Goal: Task Accomplishment & Management: Complete application form

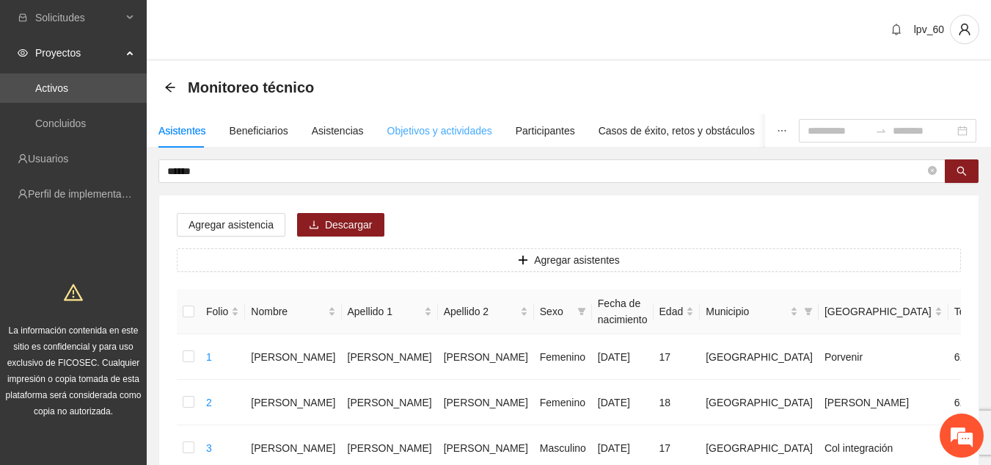
click at [393, 139] on div "Objetivos y actividades" at bounding box center [439, 131] width 105 height 34
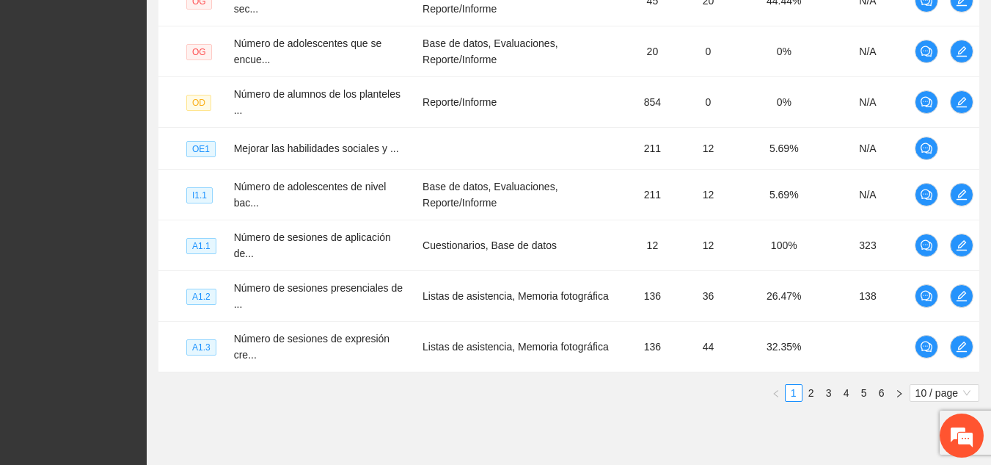
scroll to position [555, 0]
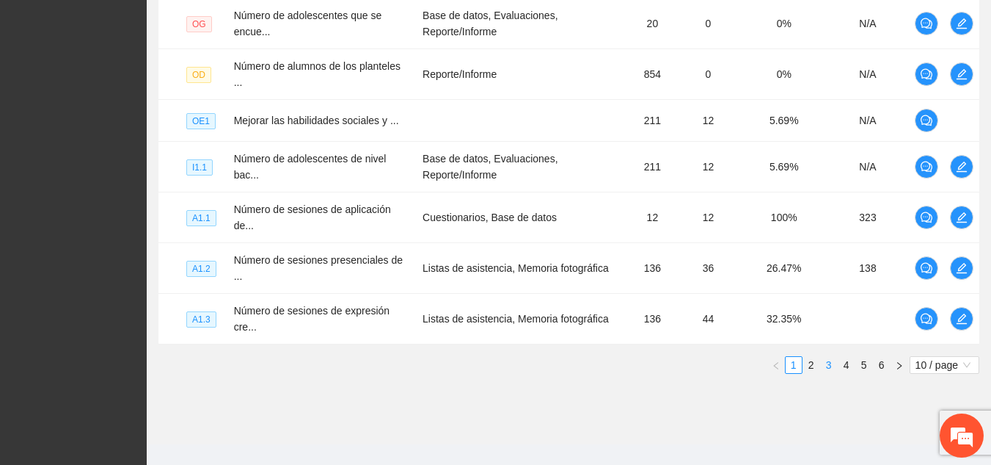
click at [828, 359] on link "3" at bounding box center [829, 365] width 16 height 16
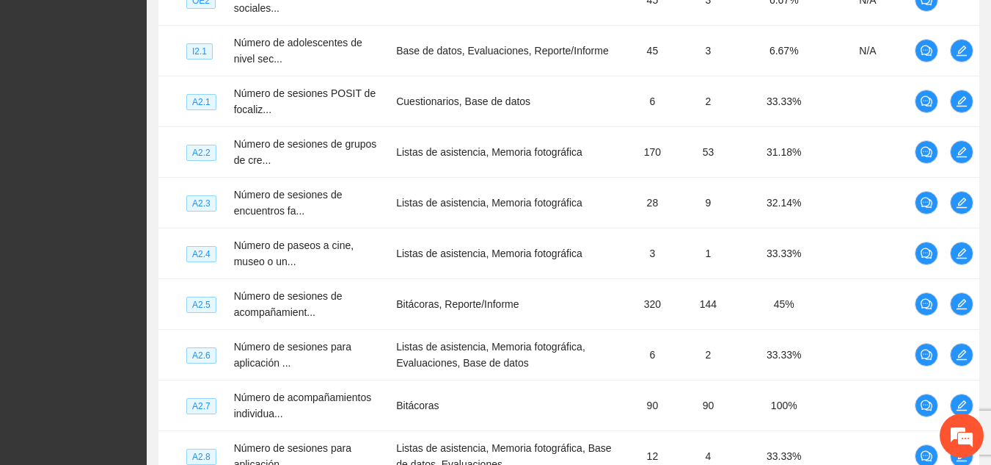
scroll to position [419, 0]
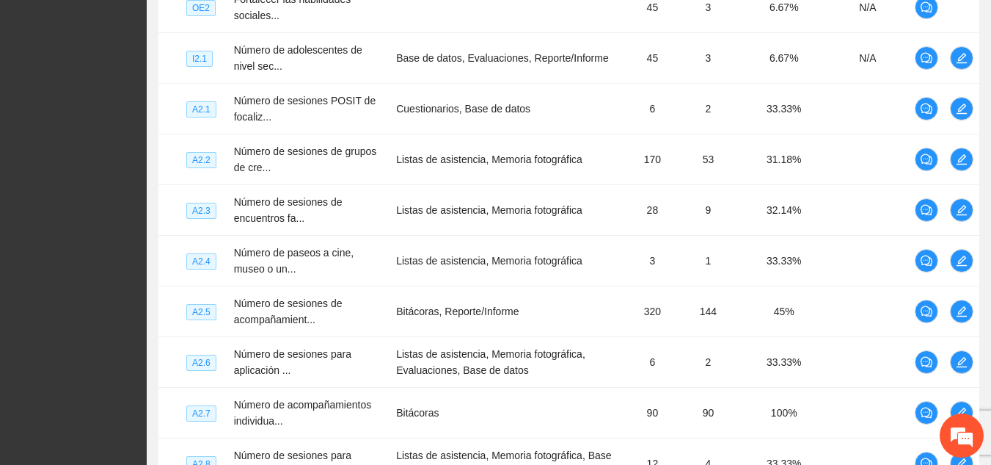
click at [986, 206] on div "Objetivo general Meta: 552.00 Real: 44.00 Cumplimiento: 13.95 % Objetivos espec…" at bounding box center [569, 140] width 845 height 801
drag, startPoint x: 991, startPoint y: 256, endPoint x: 990, endPoint y: 224, distance: 32.3
click at [990, 224] on div "Objetivo general Meta: 552.00 Real: 44.00 Cumplimiento: 13.95 % Objetivos espec…" at bounding box center [569, 140] width 845 height 801
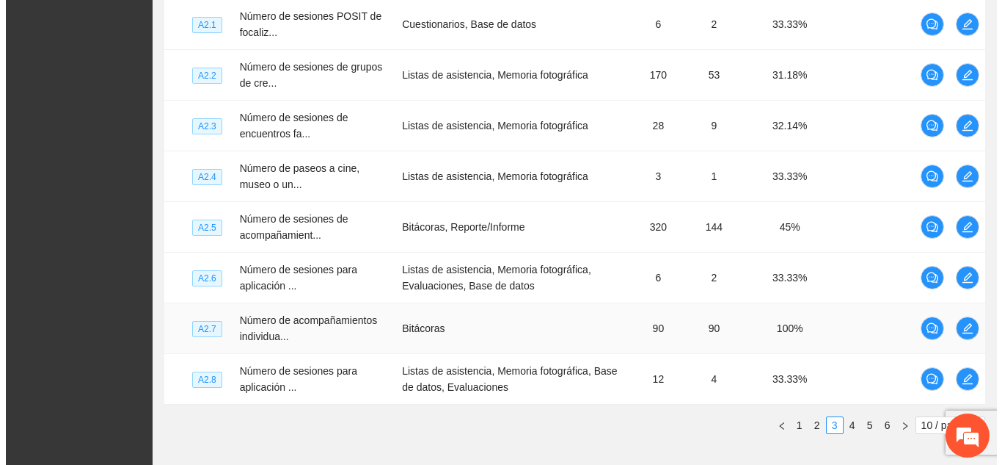
scroll to position [509, 0]
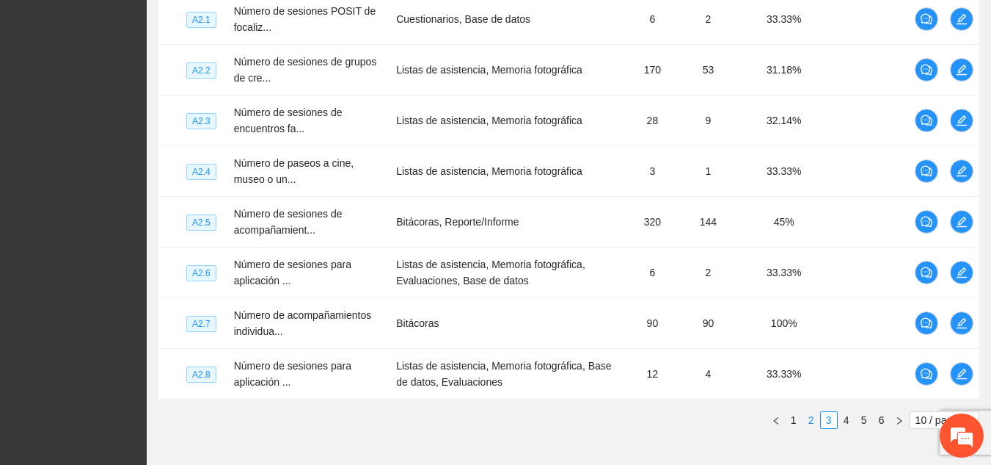
click at [810, 416] on link "2" at bounding box center [812, 420] width 16 height 16
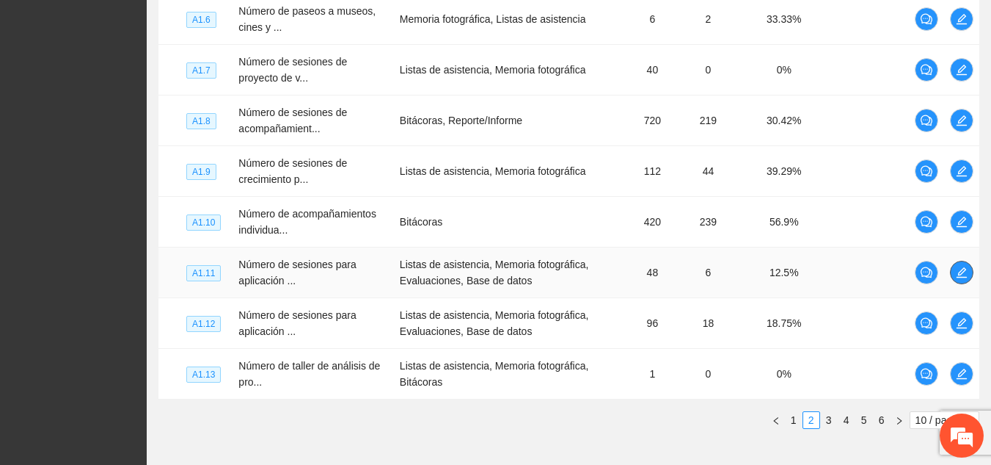
click at [955, 272] on span "edit" at bounding box center [962, 272] width 22 height 12
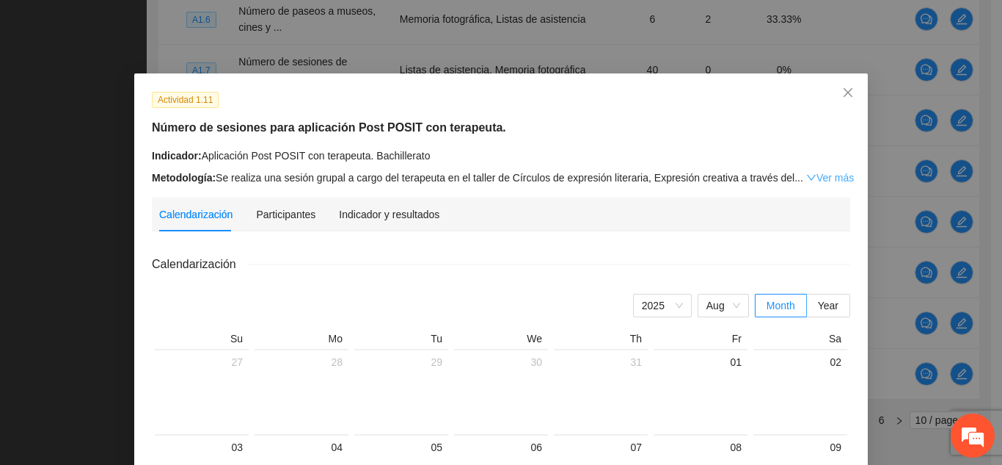
click at [807, 173] on link "Ver más" at bounding box center [831, 178] width 48 height 12
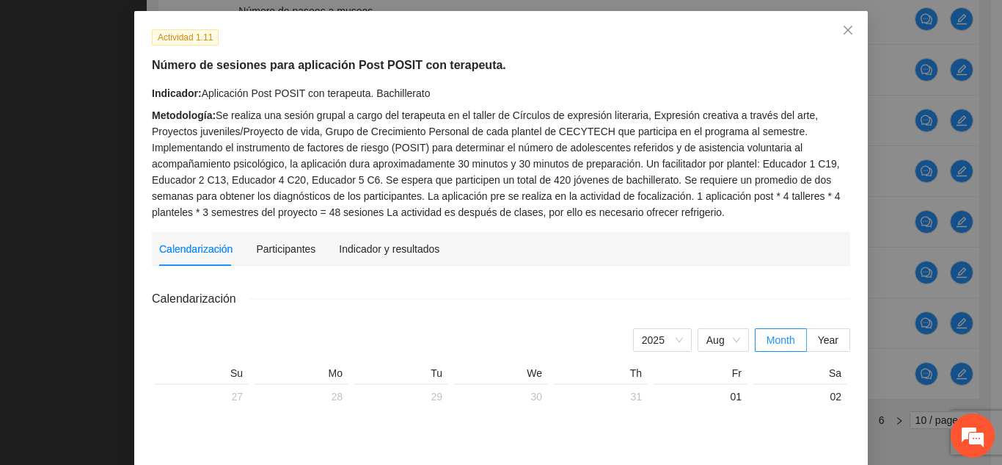
scroll to position [22, 0]
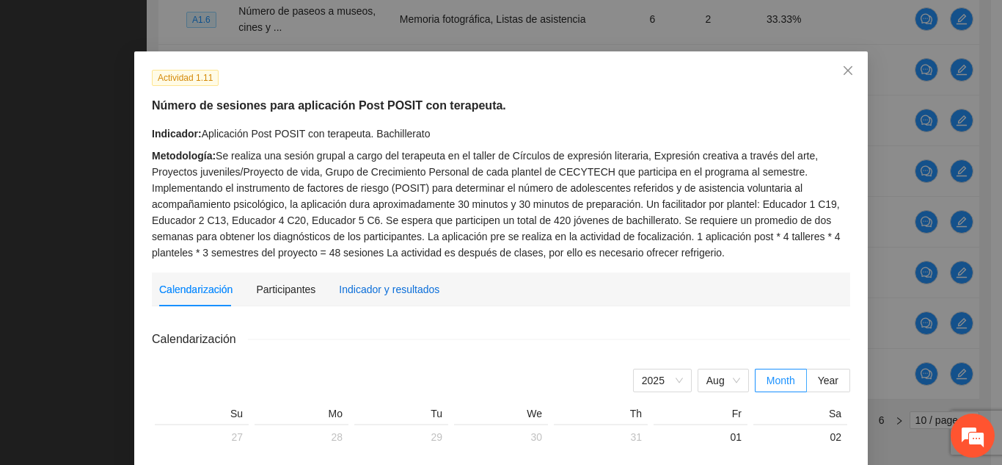
click at [418, 291] on div "Indicador y resultados" at bounding box center [389, 289] width 101 height 16
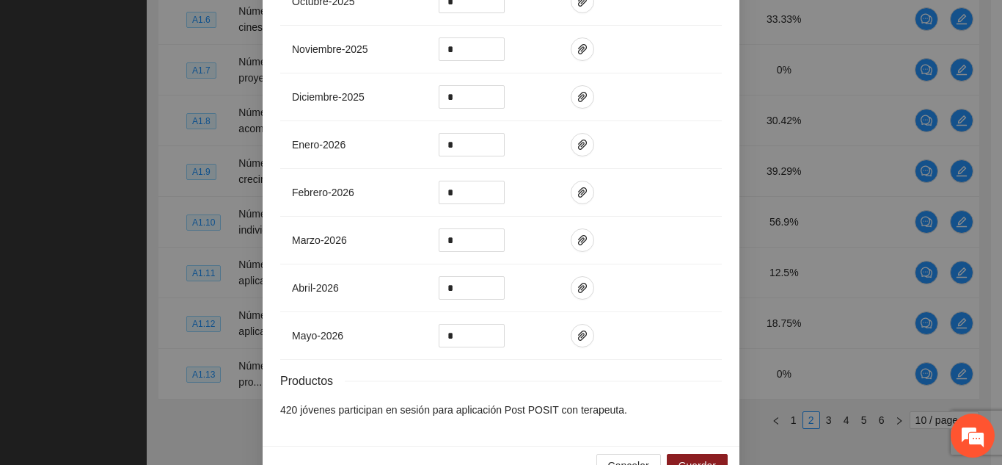
scroll to position [427, 0]
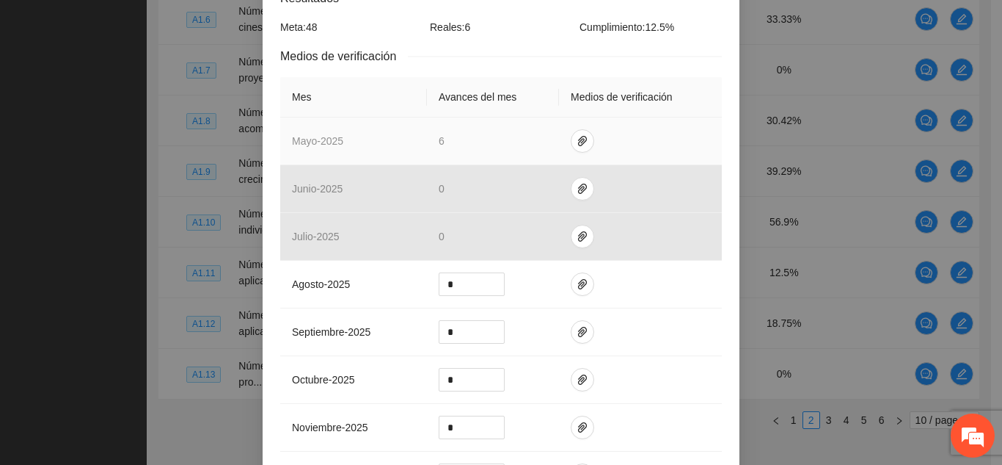
click at [584, 128] on td at bounding box center [640, 141] width 163 height 48
click at [577, 138] on icon "paper-clip" at bounding box center [583, 141] width 12 height 12
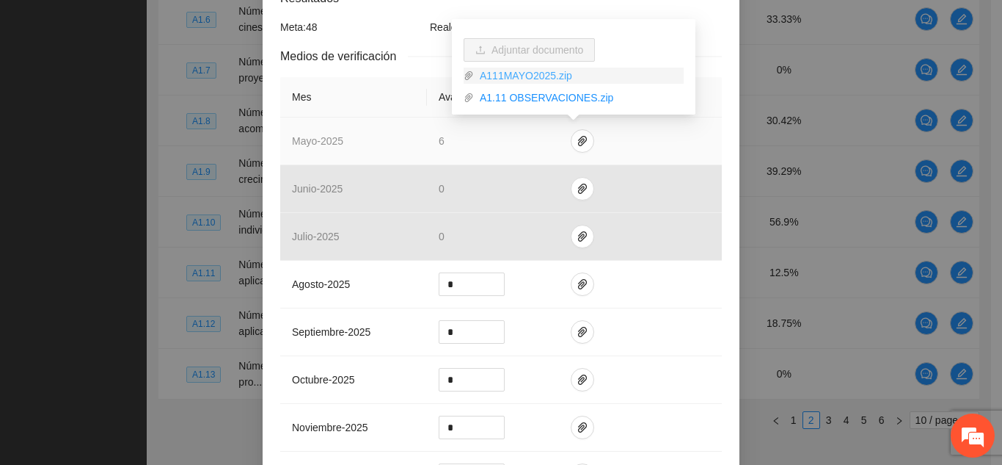
click at [545, 76] on link "A111MAYO2025.zip" at bounding box center [579, 76] width 210 height 16
click at [565, 98] on link "A1.11 OBSERVACIONES.zip" at bounding box center [579, 98] width 210 height 16
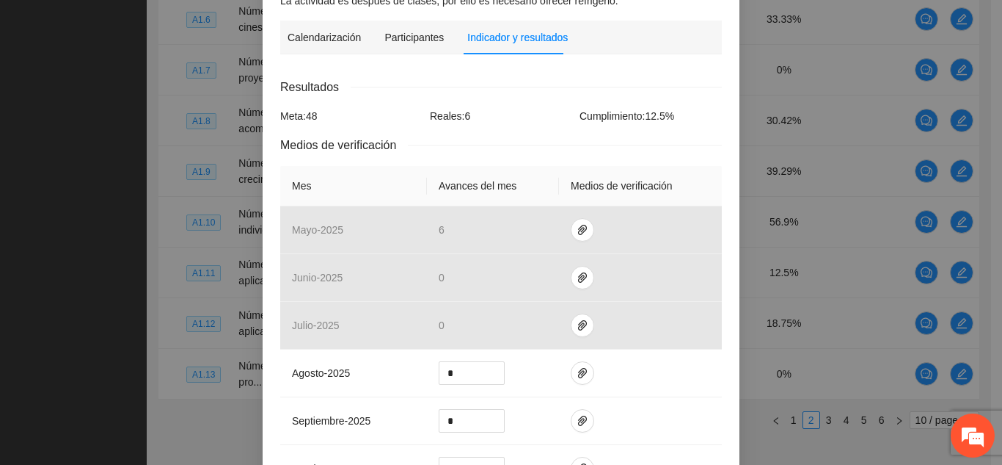
scroll to position [356, 0]
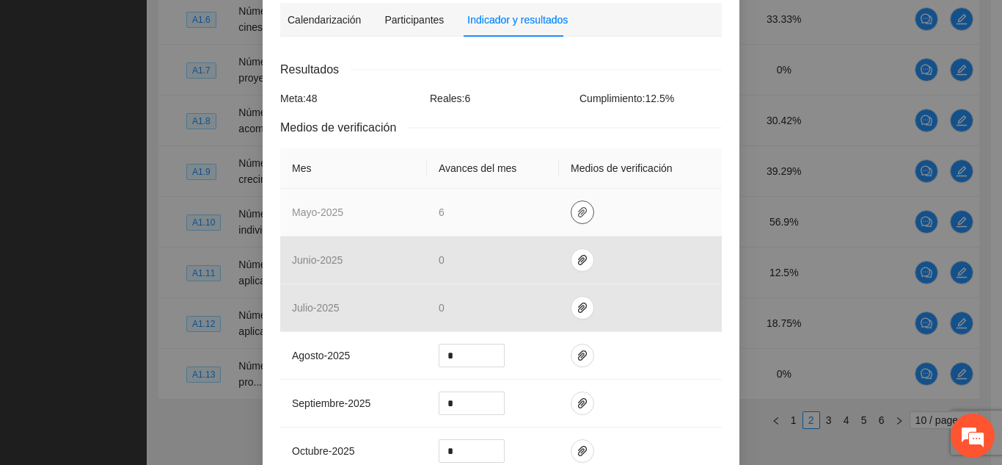
click at [578, 210] on icon "paper-clip" at bounding box center [582, 212] width 9 height 10
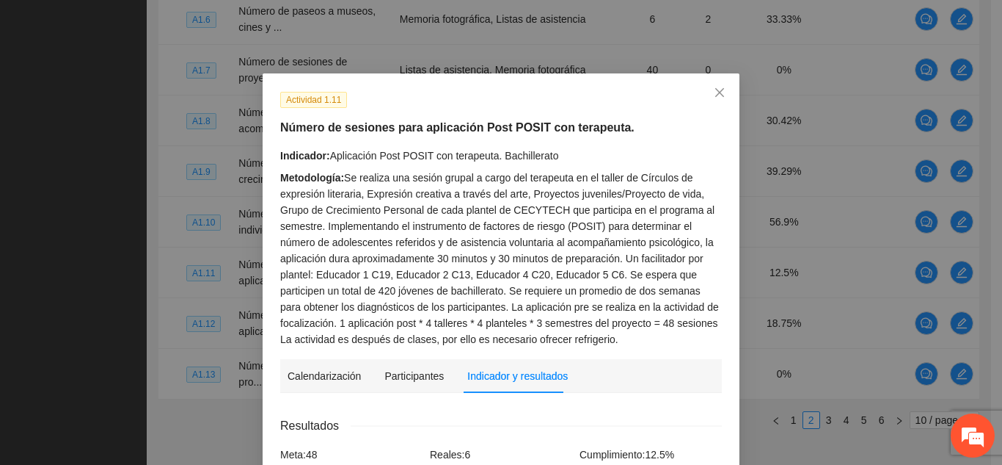
scroll to position [835, 0]
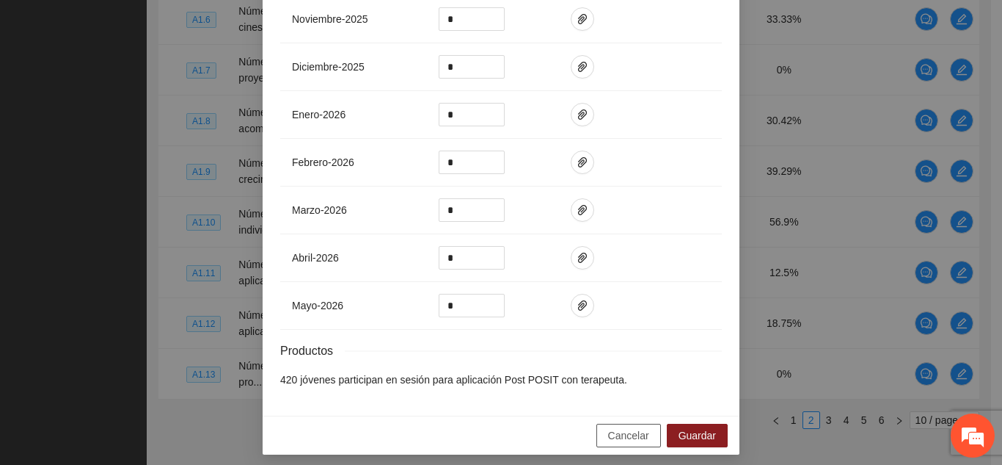
click at [641, 434] on span "Cancelar" at bounding box center [628, 435] width 41 height 16
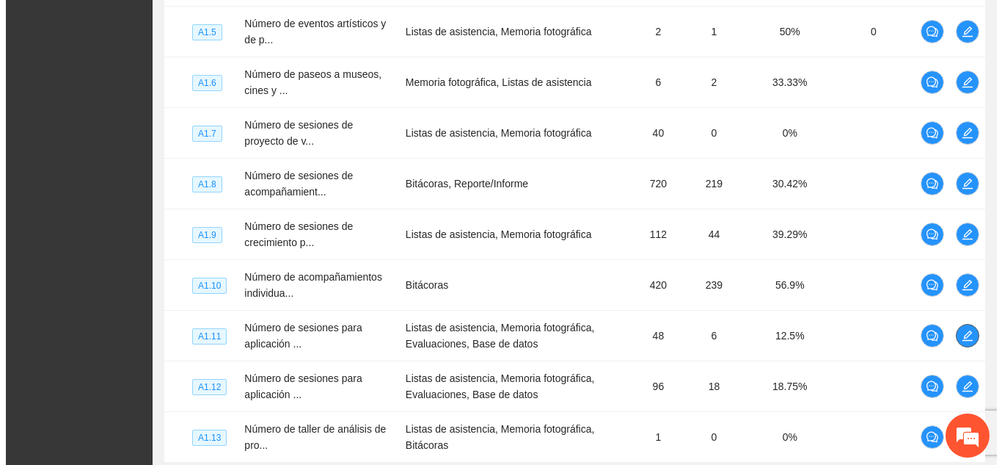
scroll to position [453, 0]
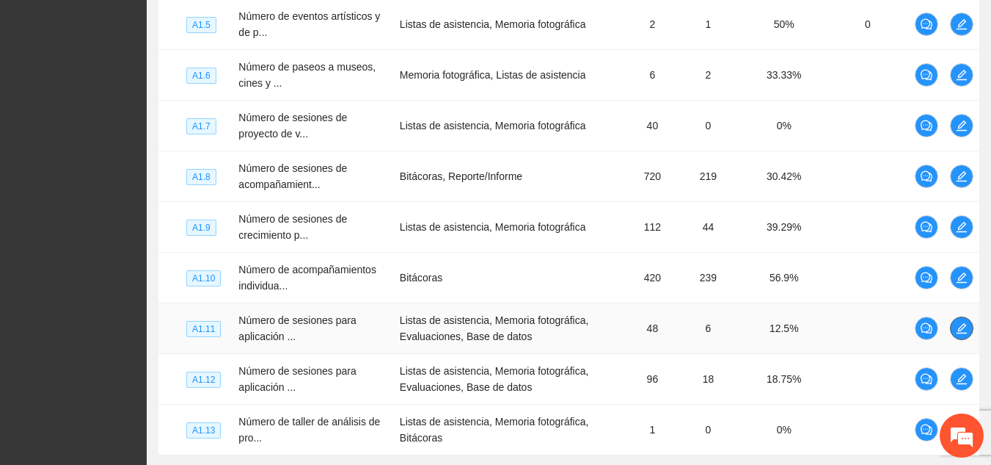
click at [955, 324] on span "edit" at bounding box center [962, 328] width 22 height 12
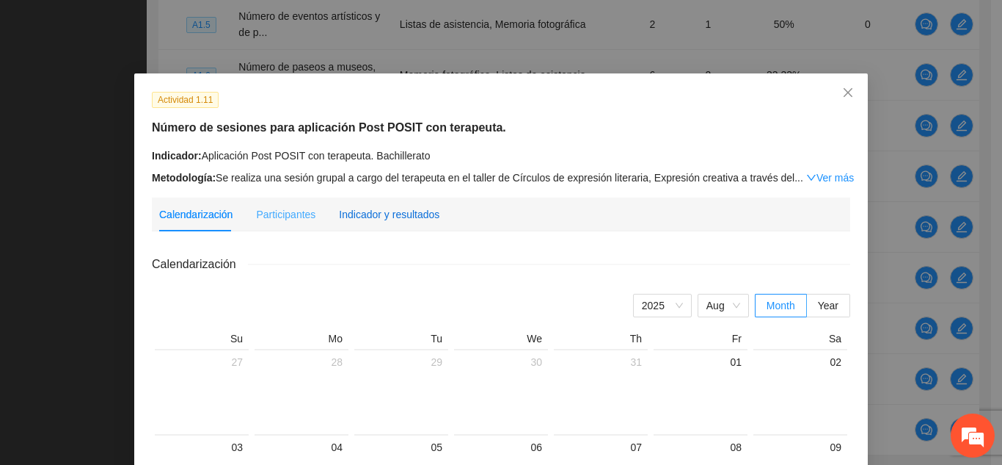
click at [421, 219] on div "Indicador y resultados" at bounding box center [389, 214] width 101 height 16
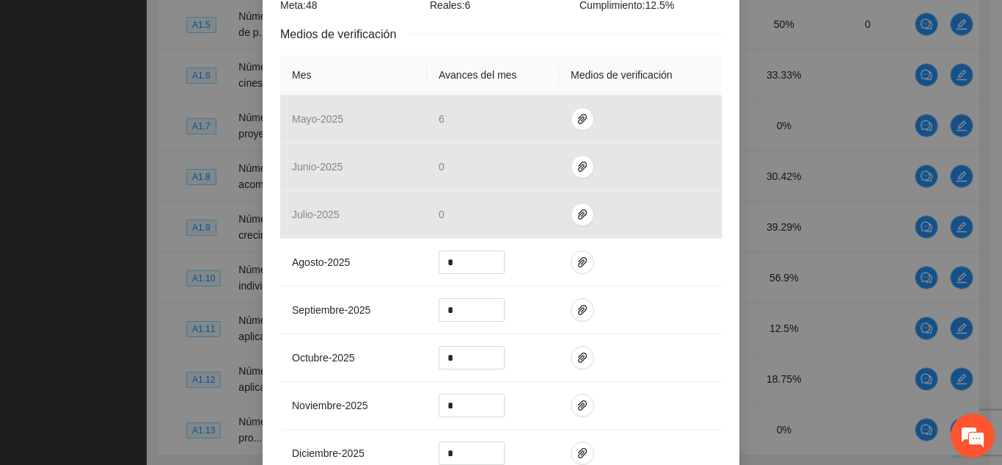
scroll to position [0, 0]
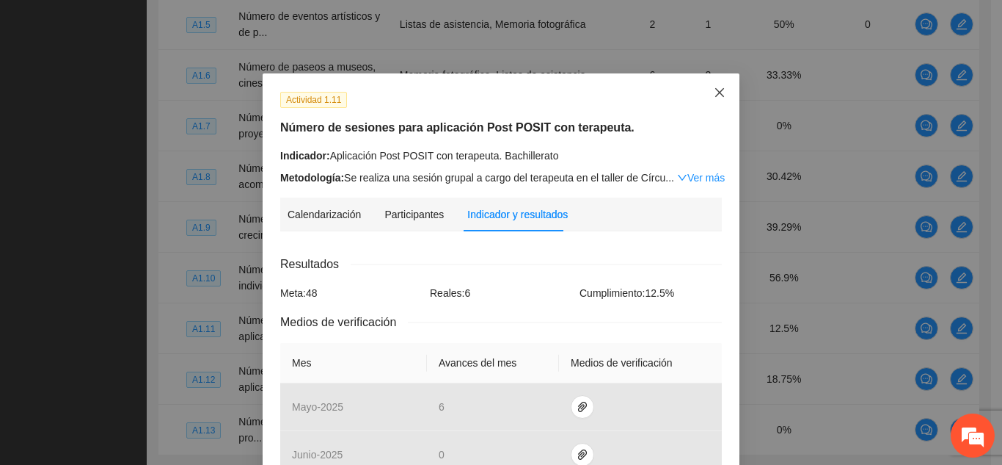
click at [714, 96] on icon "close" at bounding box center [720, 93] width 12 height 12
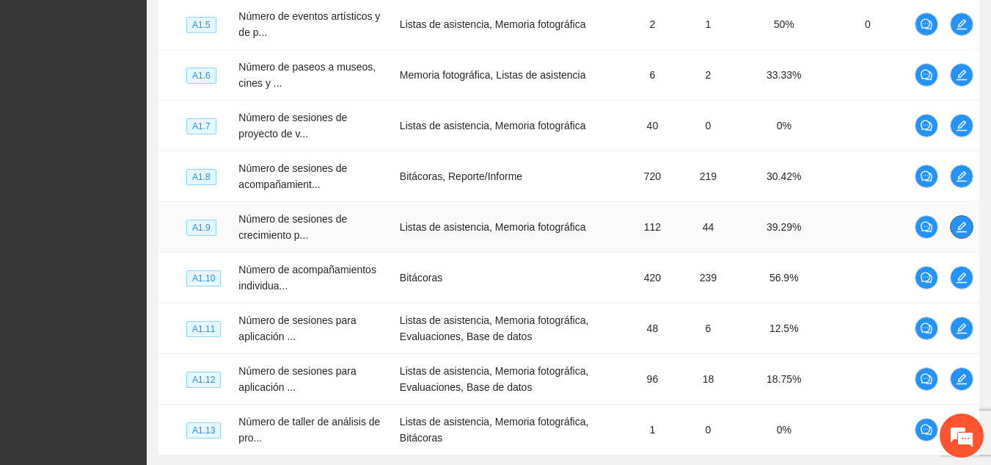
click at [958, 230] on icon "edit" at bounding box center [962, 227] width 12 height 12
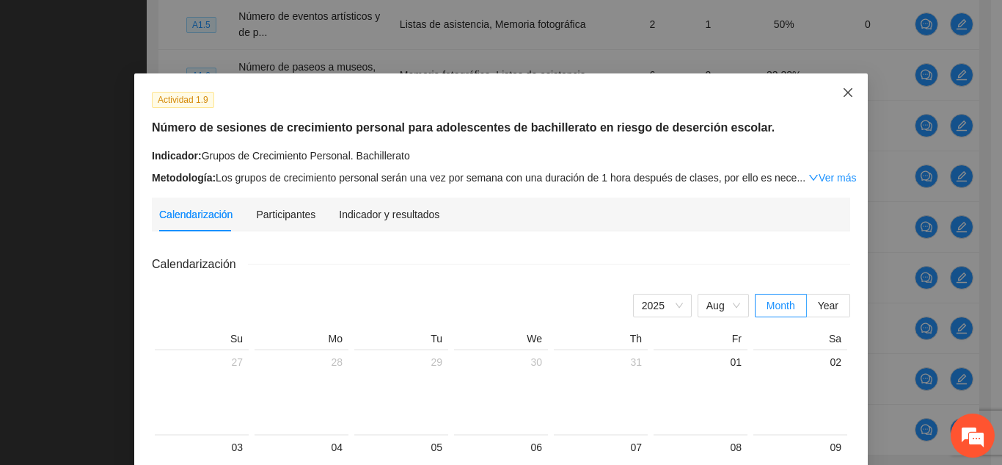
click at [846, 100] on span "Close" at bounding box center [849, 93] width 40 height 40
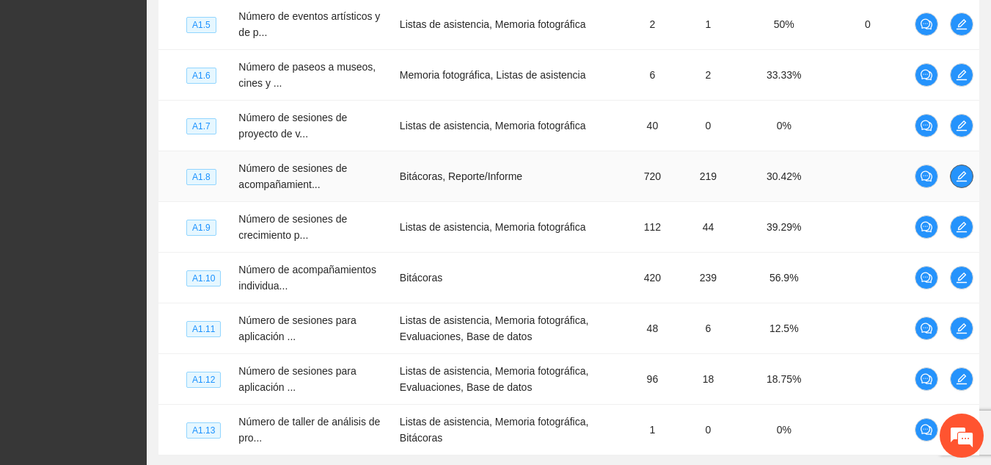
click at [961, 176] on icon "edit" at bounding box center [962, 176] width 12 height 12
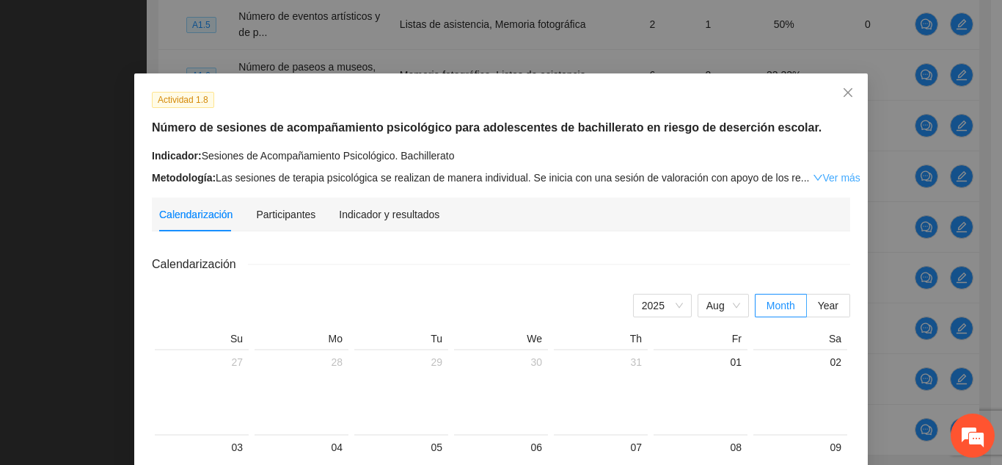
click at [818, 174] on link "Ver más" at bounding box center [837, 178] width 48 height 12
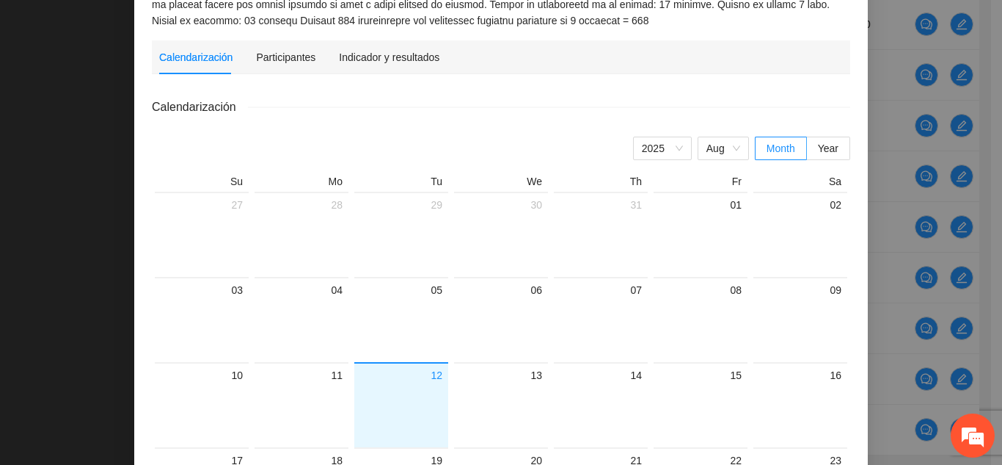
scroll to position [164, 0]
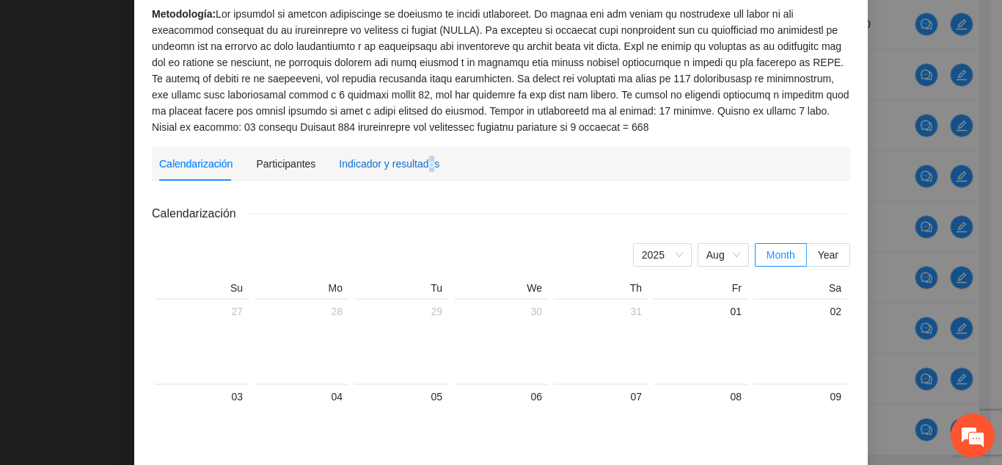
click at [421, 158] on div "Indicador y resultados" at bounding box center [389, 164] width 101 height 16
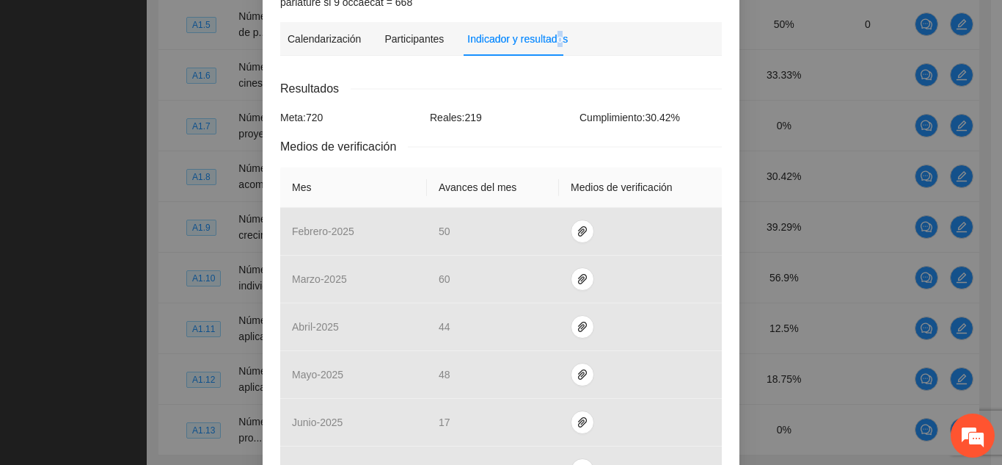
scroll to position [532, 0]
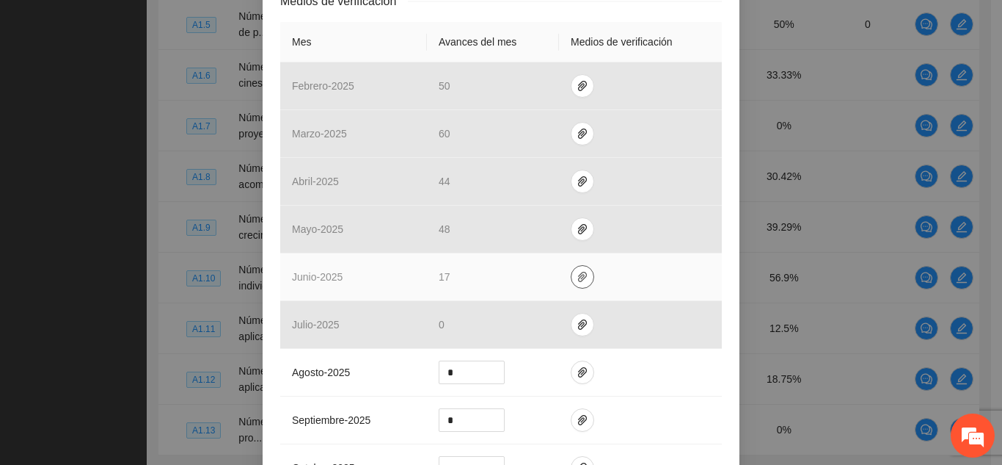
click at [578, 277] on span "paper-clip" at bounding box center [583, 277] width 22 height 12
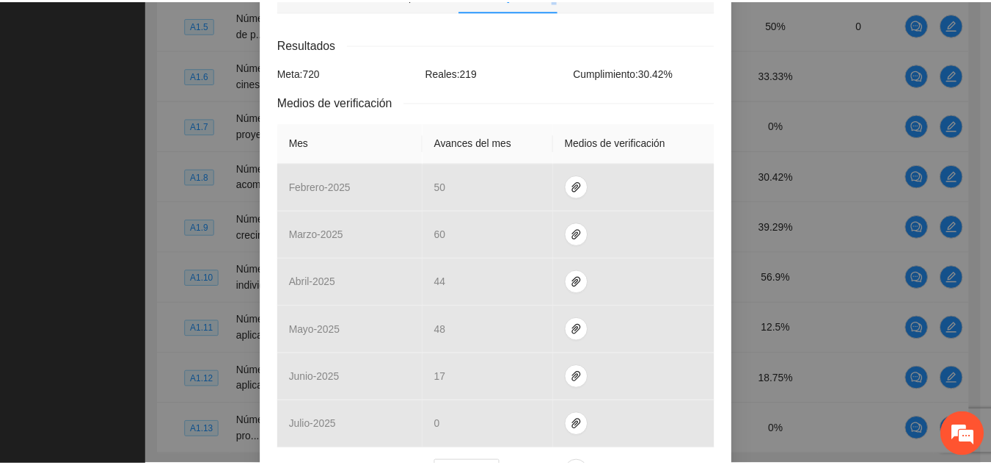
scroll to position [32, 0]
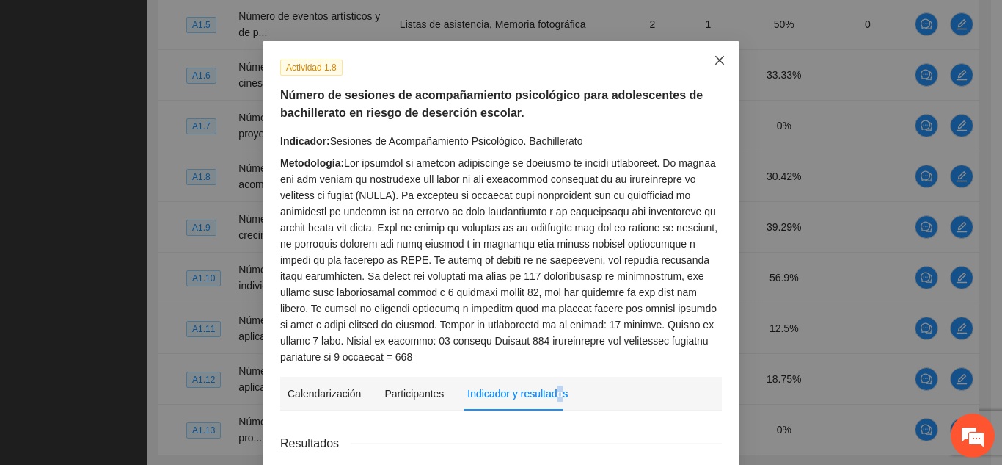
click at [718, 57] on icon "close" at bounding box center [720, 60] width 9 height 9
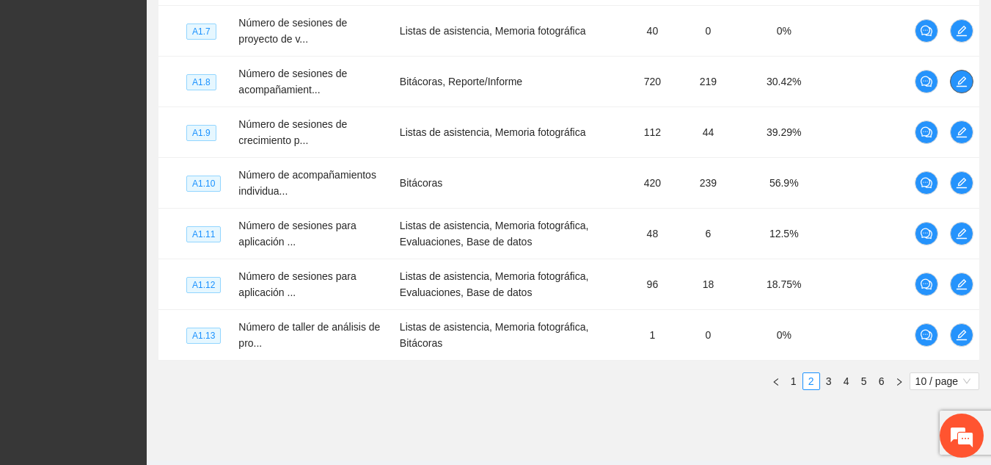
scroll to position [584, 0]
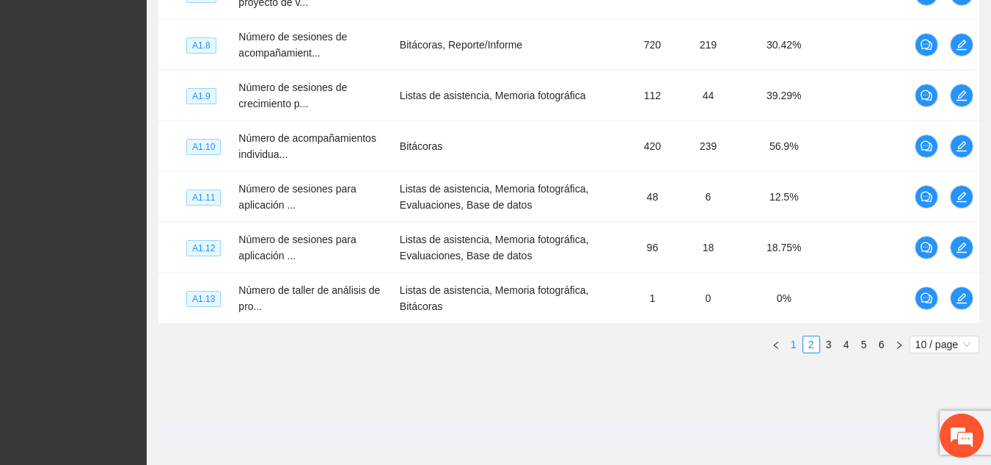
click at [796, 348] on link "1" at bounding box center [794, 344] width 16 height 16
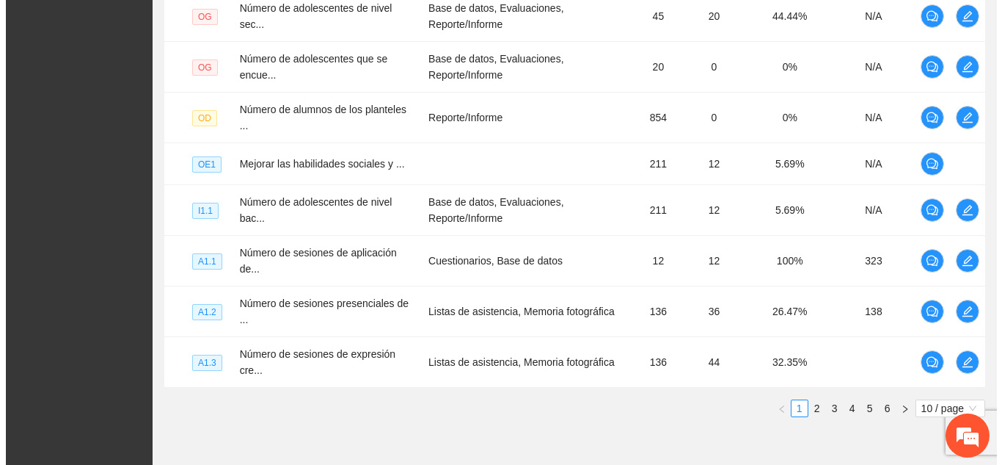
scroll to position [503, 0]
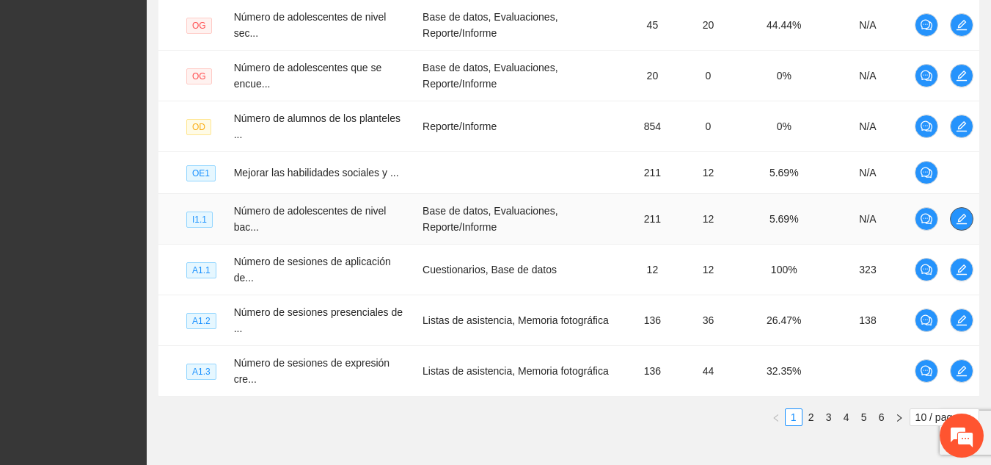
click at [958, 216] on icon "edit" at bounding box center [962, 219] width 12 height 12
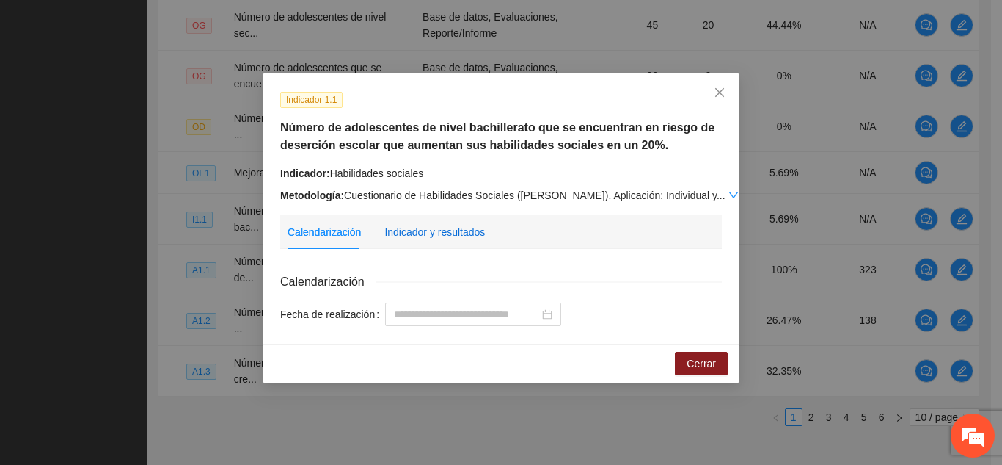
click at [441, 236] on div "Indicador y resultados" at bounding box center [435, 232] width 101 height 16
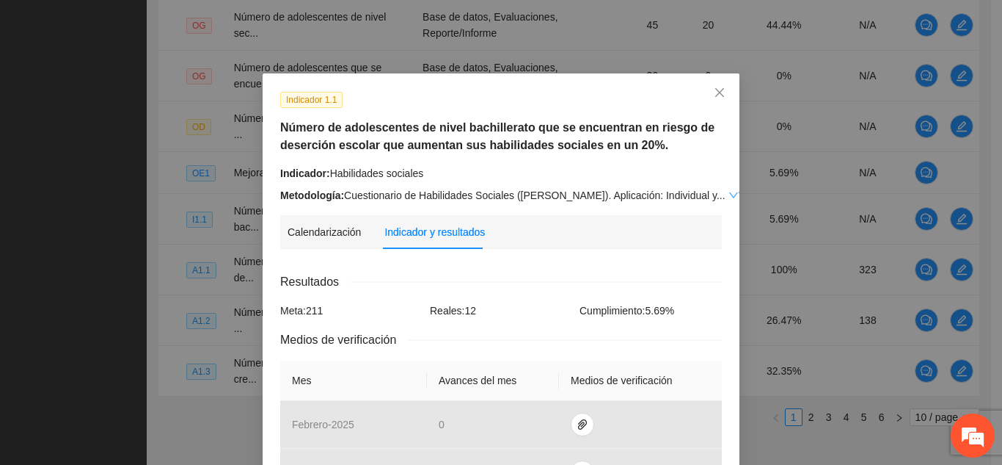
click at [729, 194] on link "Ver más" at bounding box center [753, 195] width 48 height 12
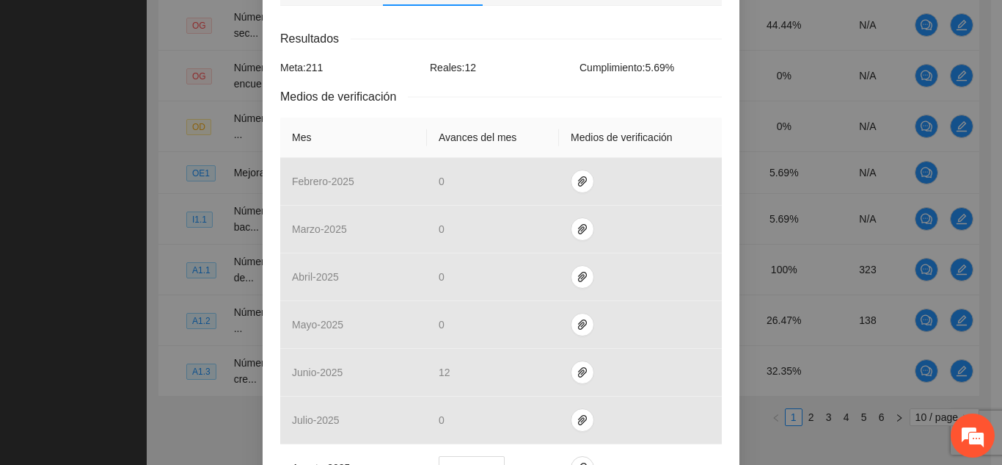
scroll to position [489, 0]
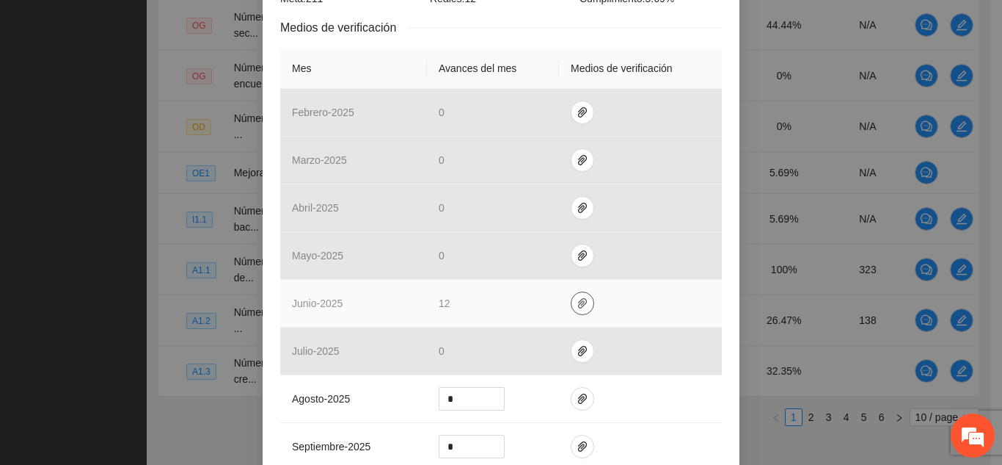
click at [576, 294] on button "button" at bounding box center [582, 302] width 23 height 23
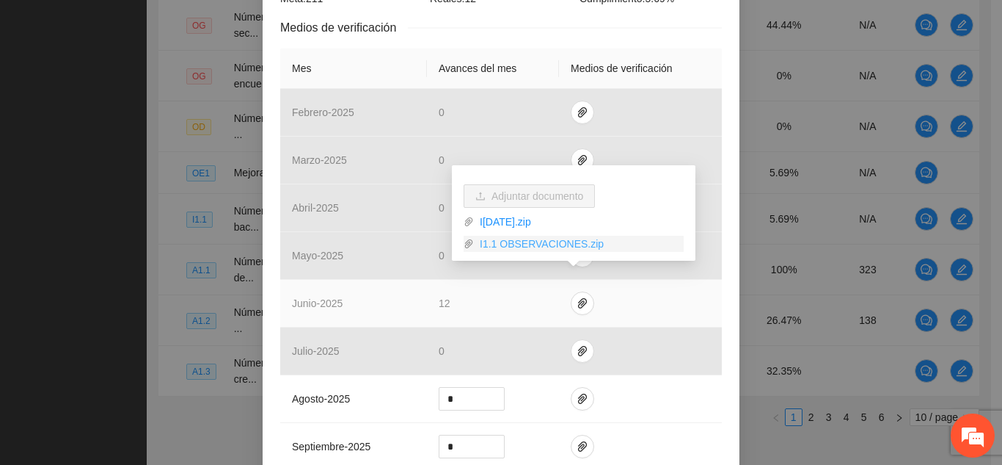
click at [545, 241] on link "I1.1 OBSERVACIONES.zip" at bounding box center [579, 244] width 210 height 16
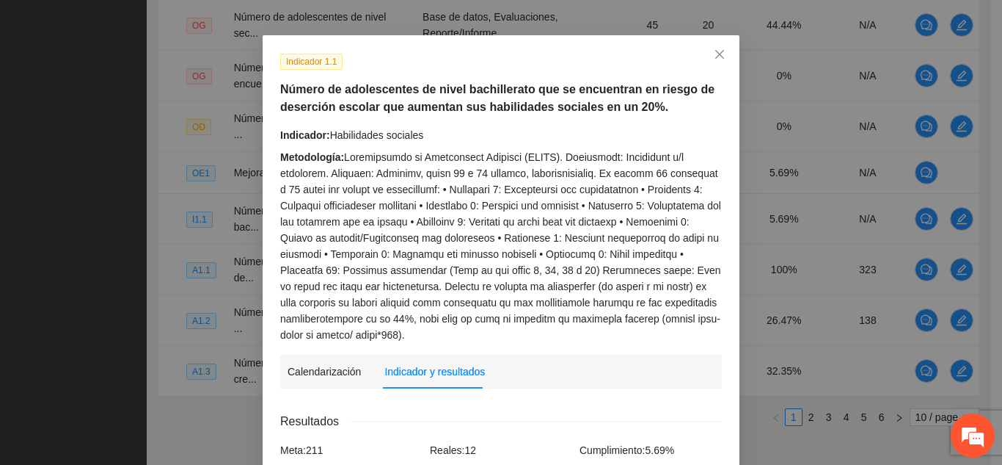
scroll to position [48, 0]
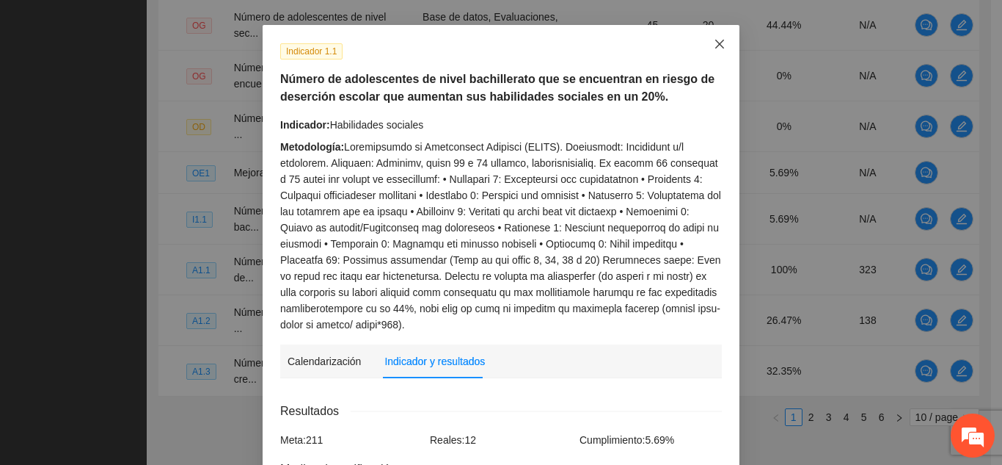
click at [705, 42] on span "Close" at bounding box center [720, 45] width 40 height 40
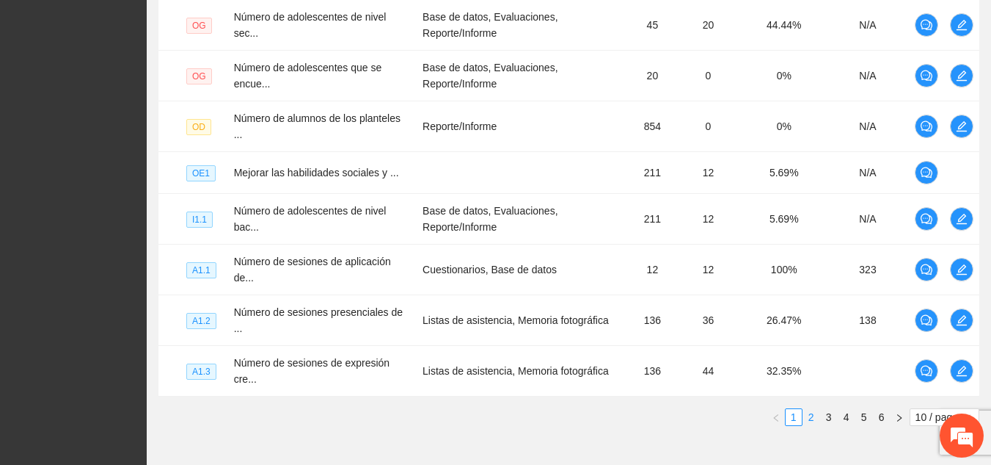
click at [816, 412] on link "2" at bounding box center [812, 417] width 16 height 16
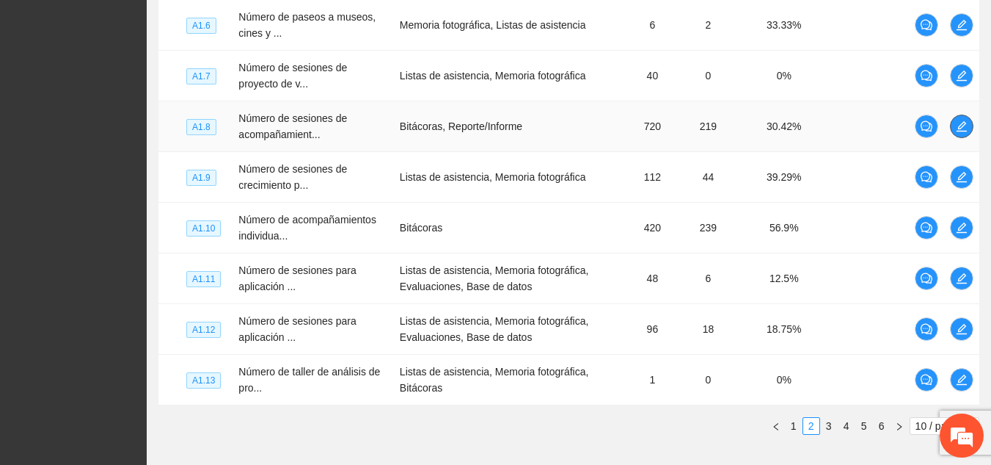
click at [967, 127] on icon "edit" at bounding box center [962, 126] width 12 height 12
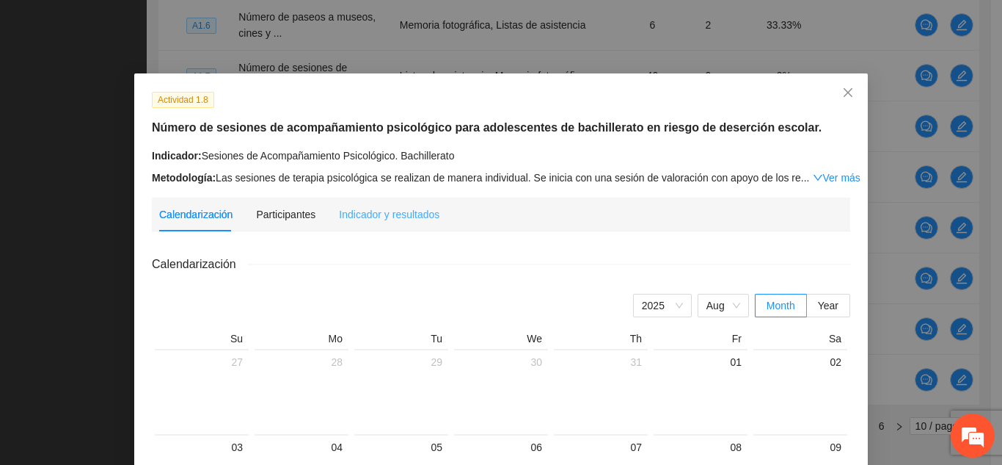
click at [376, 222] on div "Indicador y resultados" at bounding box center [389, 214] width 101 height 34
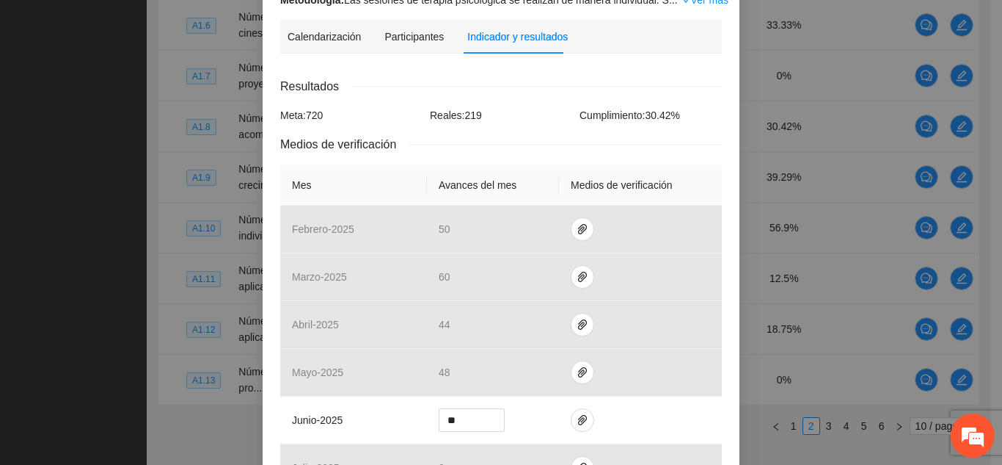
scroll to position [225, 0]
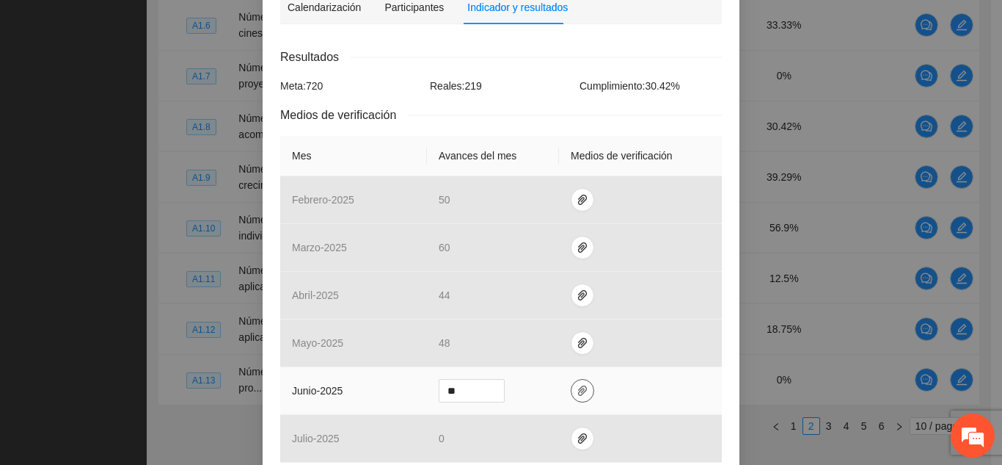
click at [578, 394] on icon "paper-clip" at bounding box center [583, 391] width 12 height 12
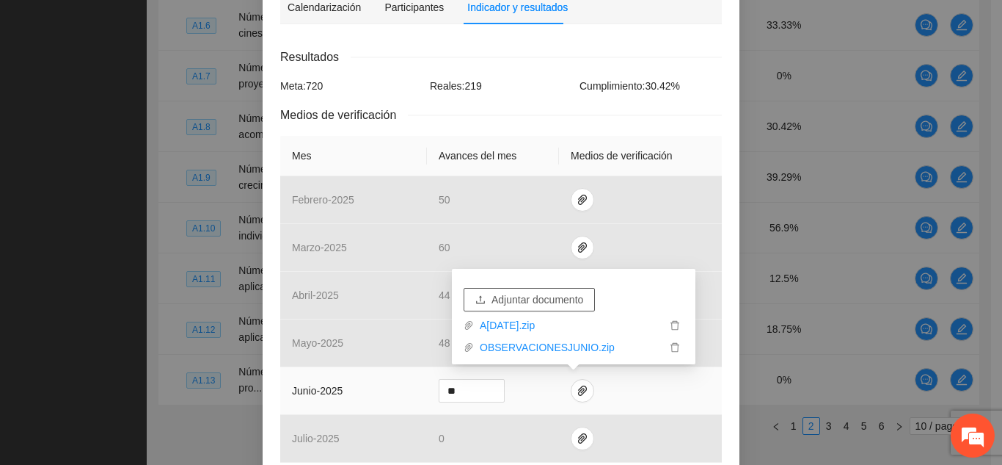
click at [537, 305] on span "Adjuntar documento" at bounding box center [538, 299] width 92 height 16
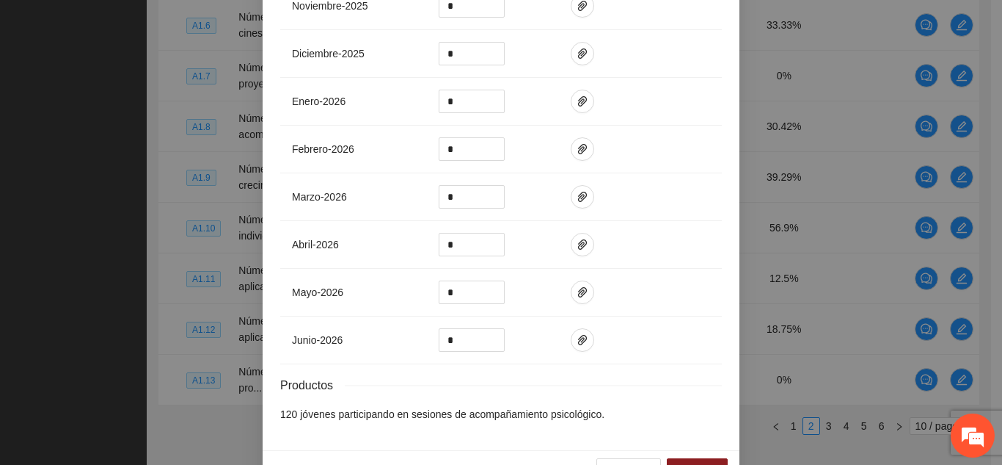
scroll to position [889, 0]
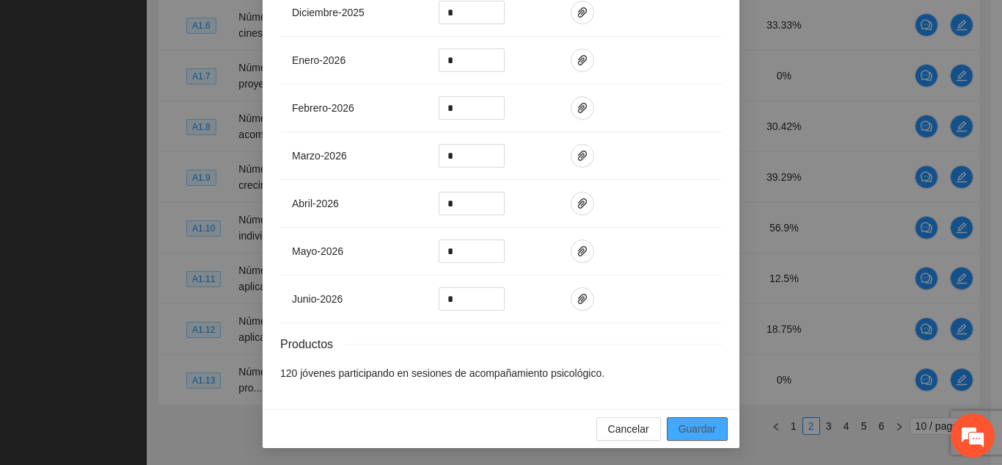
click at [700, 421] on span "Guardar" at bounding box center [697, 429] width 37 height 16
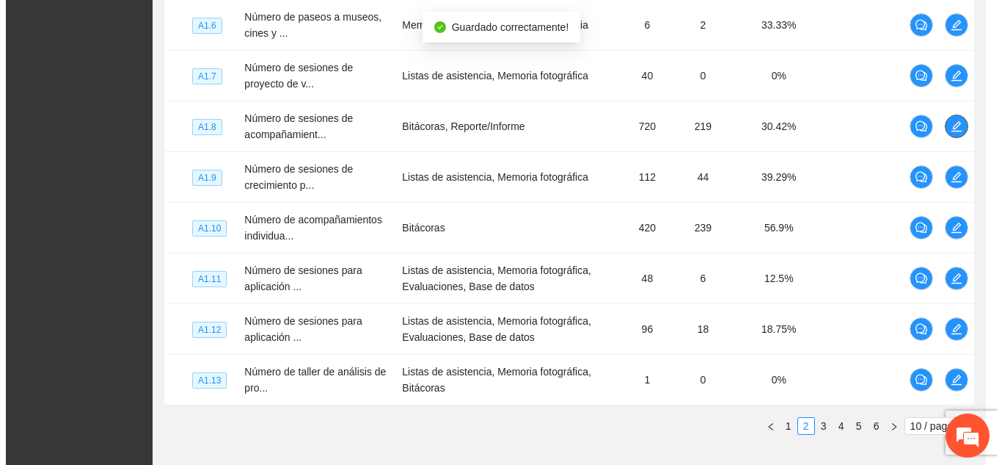
scroll to position [0, 0]
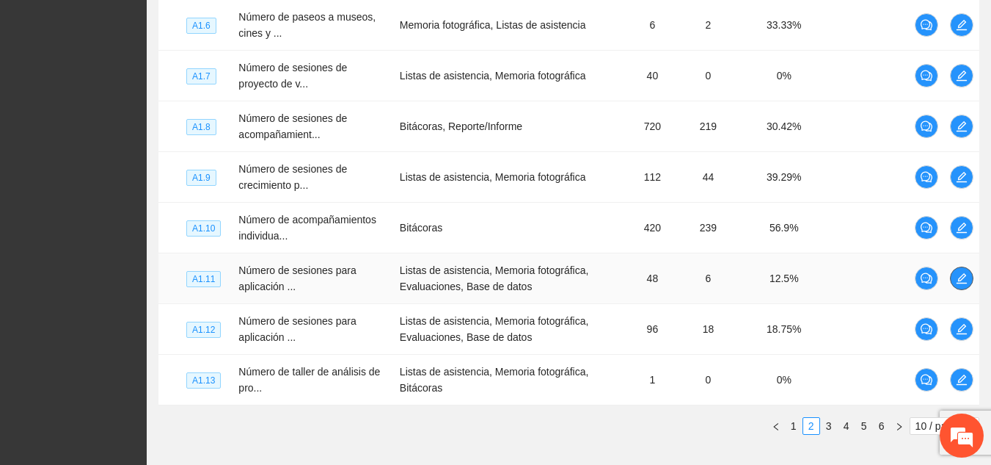
click at [958, 287] on button "button" at bounding box center [961, 277] width 23 height 23
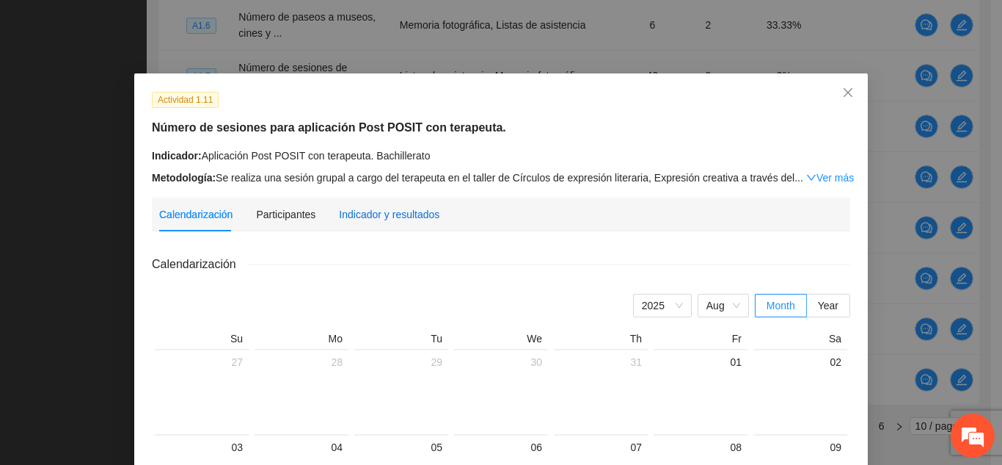
click at [407, 212] on div "Indicador y resultados" at bounding box center [389, 214] width 101 height 16
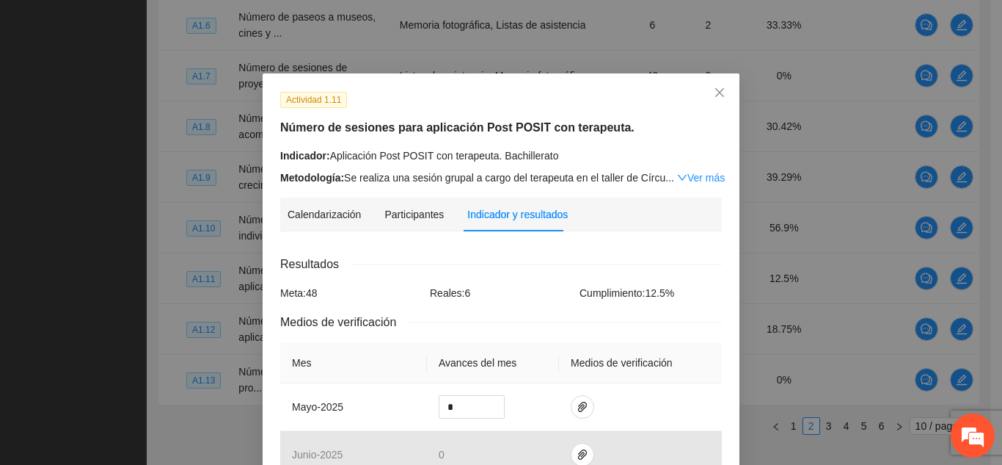
drag, startPoint x: 991, startPoint y: 143, endPoint x: 983, endPoint y: 178, distance: 36.0
click at [983, 178] on div "Actividad 1.11 Número de sesiones para aplicación Post POSIT con terapeuta. Ind…" at bounding box center [501, 232] width 1002 height 465
click at [577, 407] on icon "paper-clip" at bounding box center [583, 407] width 12 height 12
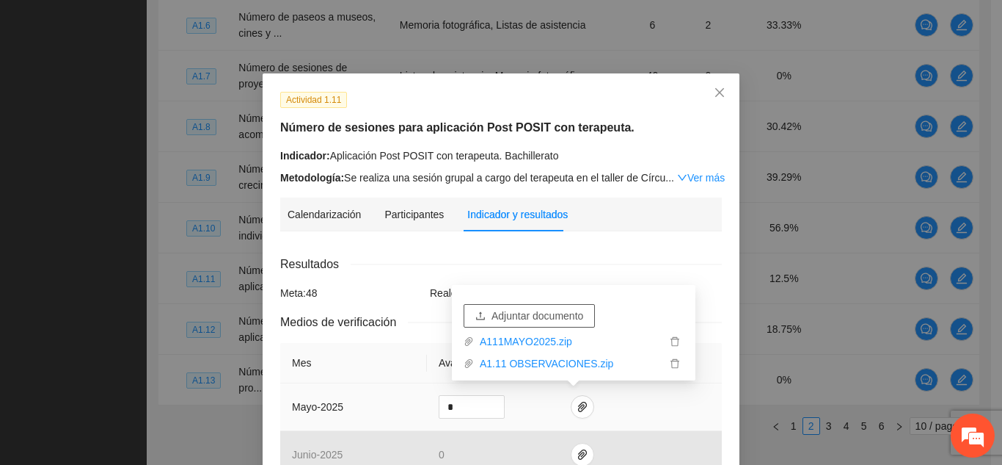
click at [526, 319] on span "Adjuntar documento" at bounding box center [538, 315] width 92 height 16
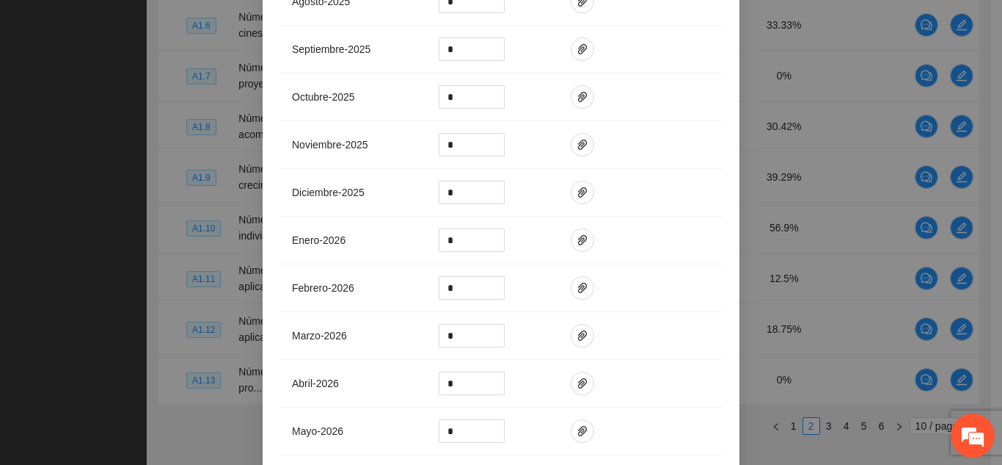
scroll to position [680, 0]
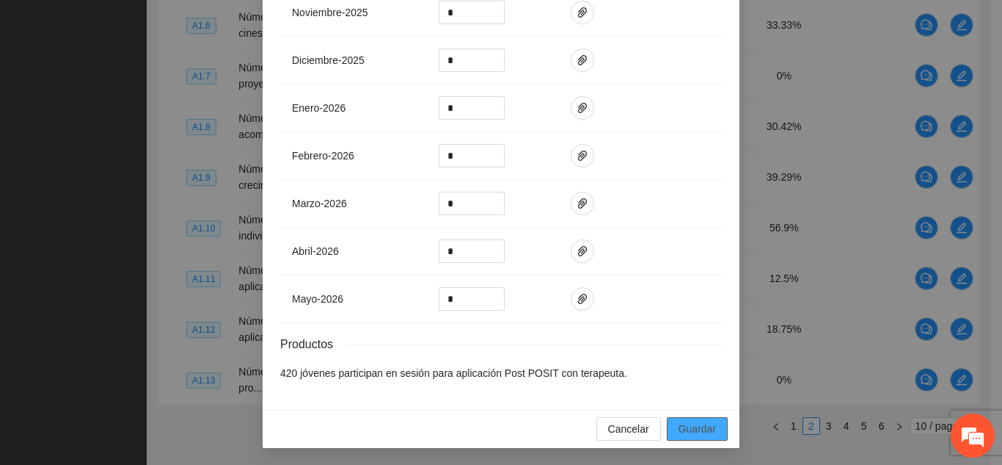
click at [710, 421] on span "Guardar" at bounding box center [697, 429] width 37 height 16
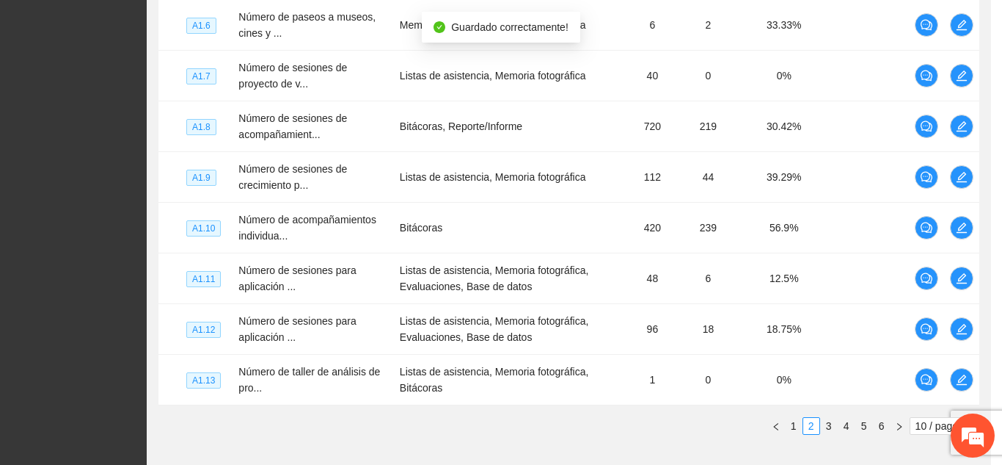
scroll to position [607, 0]
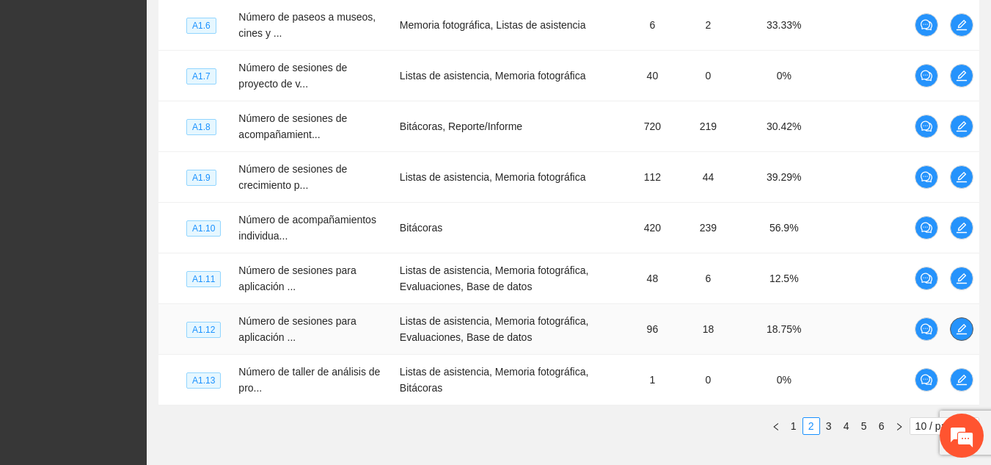
click at [967, 330] on icon "edit" at bounding box center [962, 329] width 12 height 12
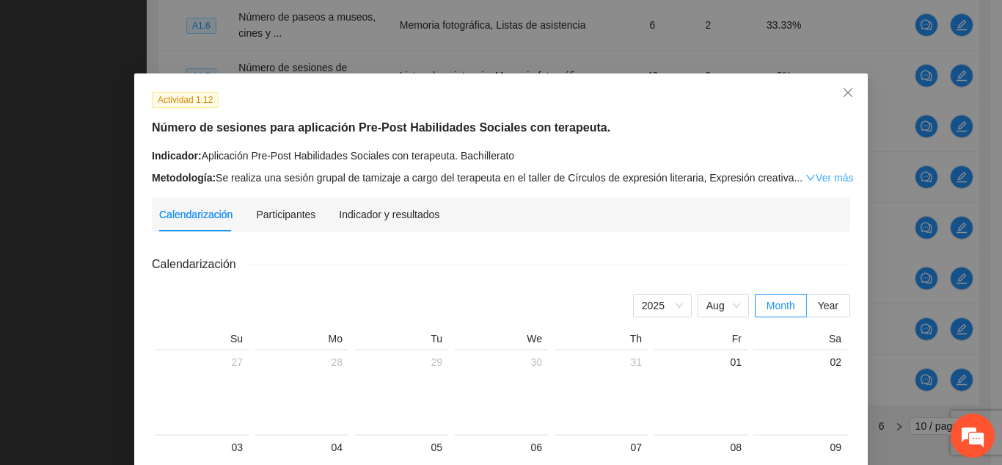
click at [830, 181] on link "Ver más" at bounding box center [830, 178] width 48 height 12
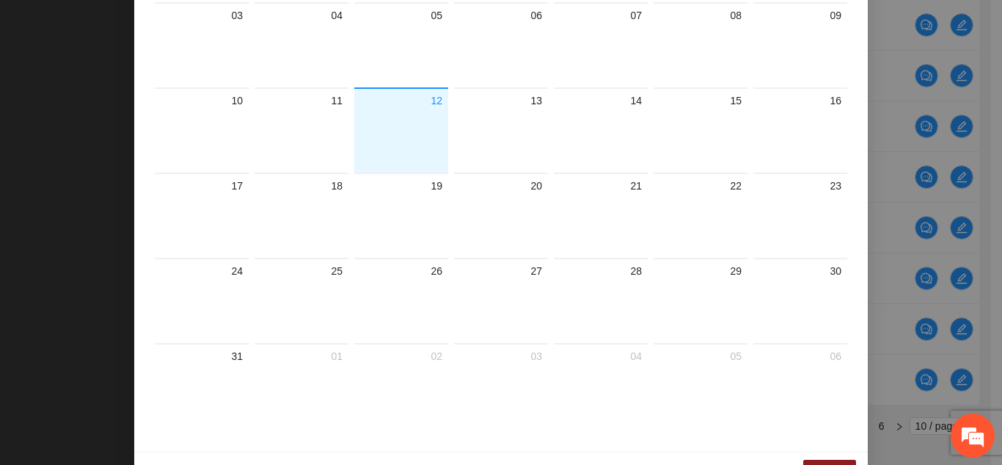
scroll to position [555, 0]
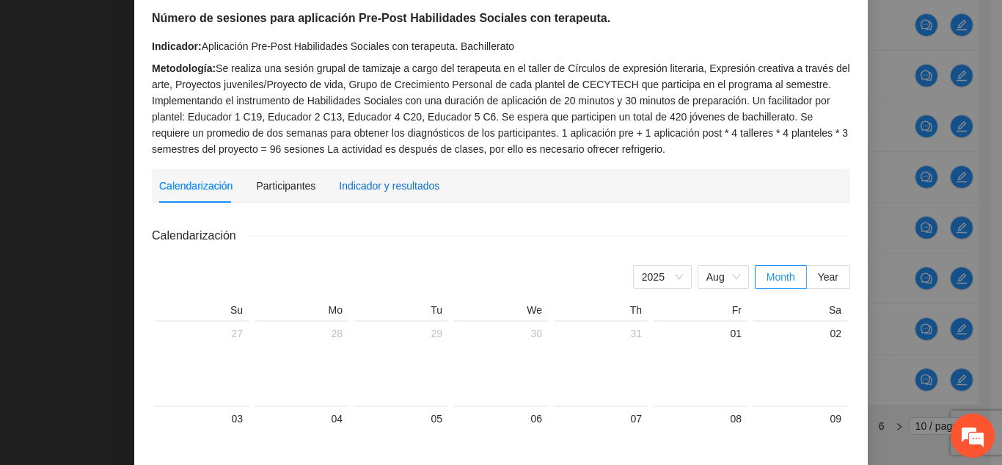
click at [357, 191] on div "Indicador y resultados" at bounding box center [389, 186] width 101 height 16
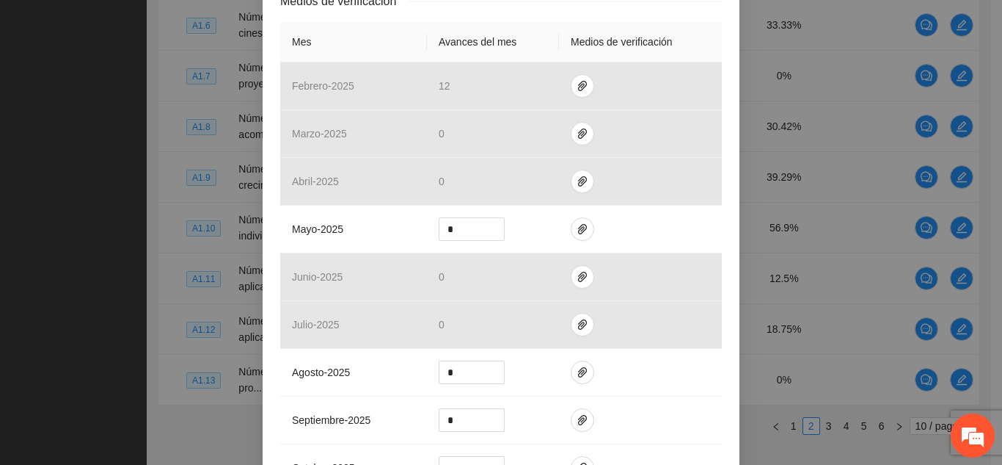
scroll to position [489, 0]
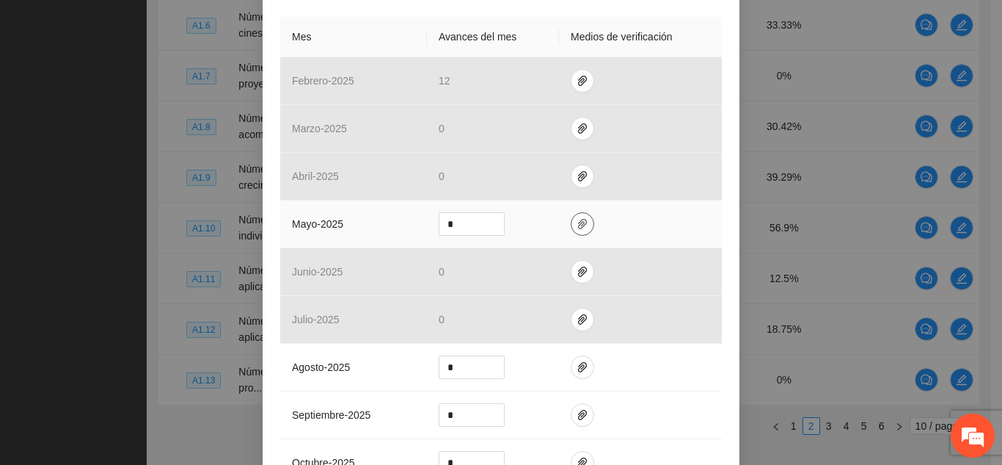
click at [577, 218] on icon "paper-clip" at bounding box center [583, 224] width 12 height 12
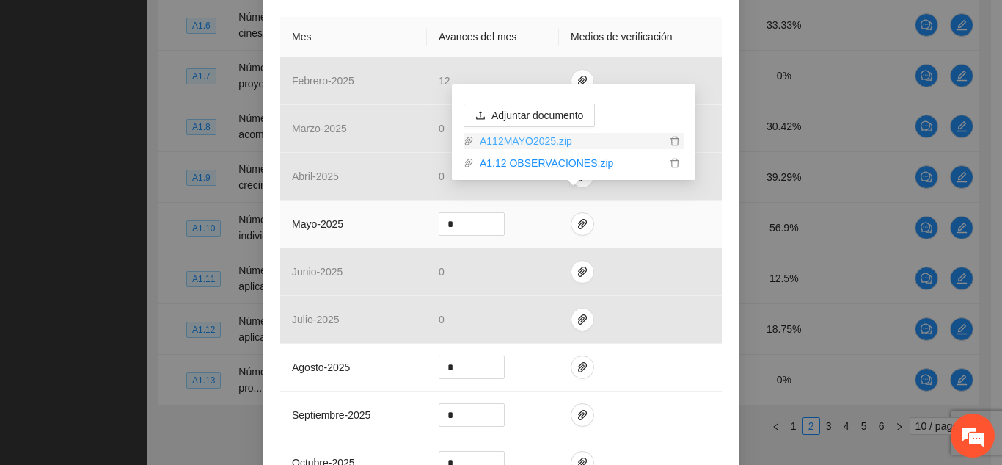
click at [536, 143] on link "A112MAYO2025.zip" at bounding box center [570, 141] width 192 height 16
click at [528, 164] on link "A1.12 OBSERVACIONES.zip" at bounding box center [570, 163] width 192 height 16
